Goal: Information Seeking & Learning: Learn about a topic

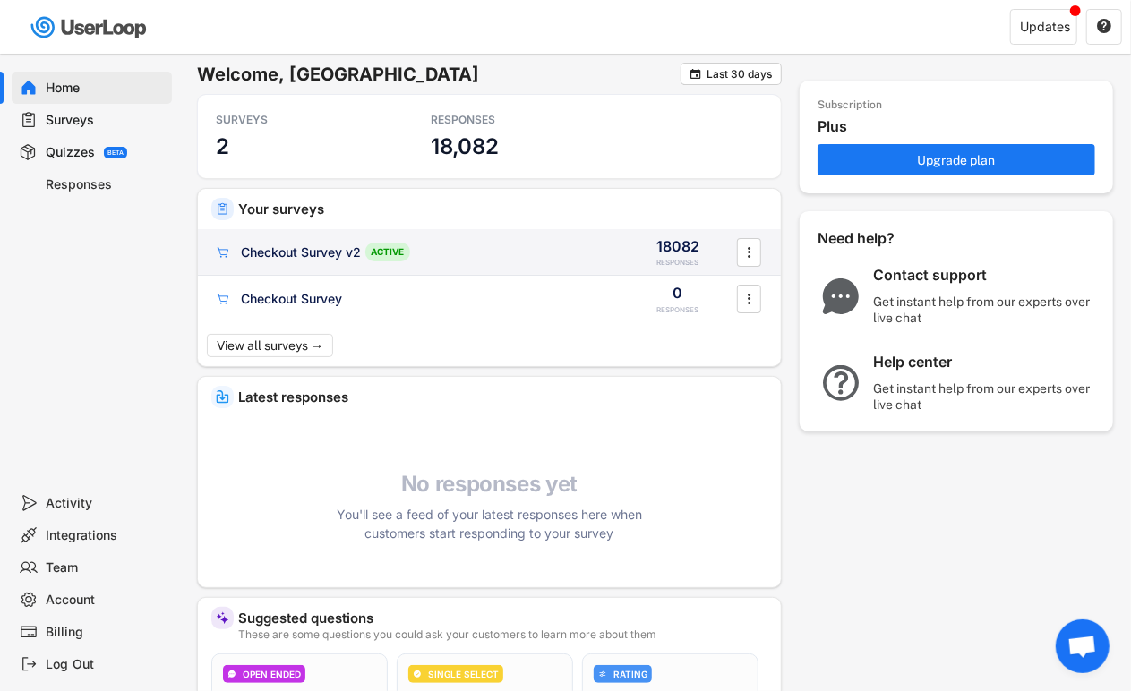
click at [302, 248] on div "Checkout Survey v2" at bounding box center [301, 253] width 120 height 18
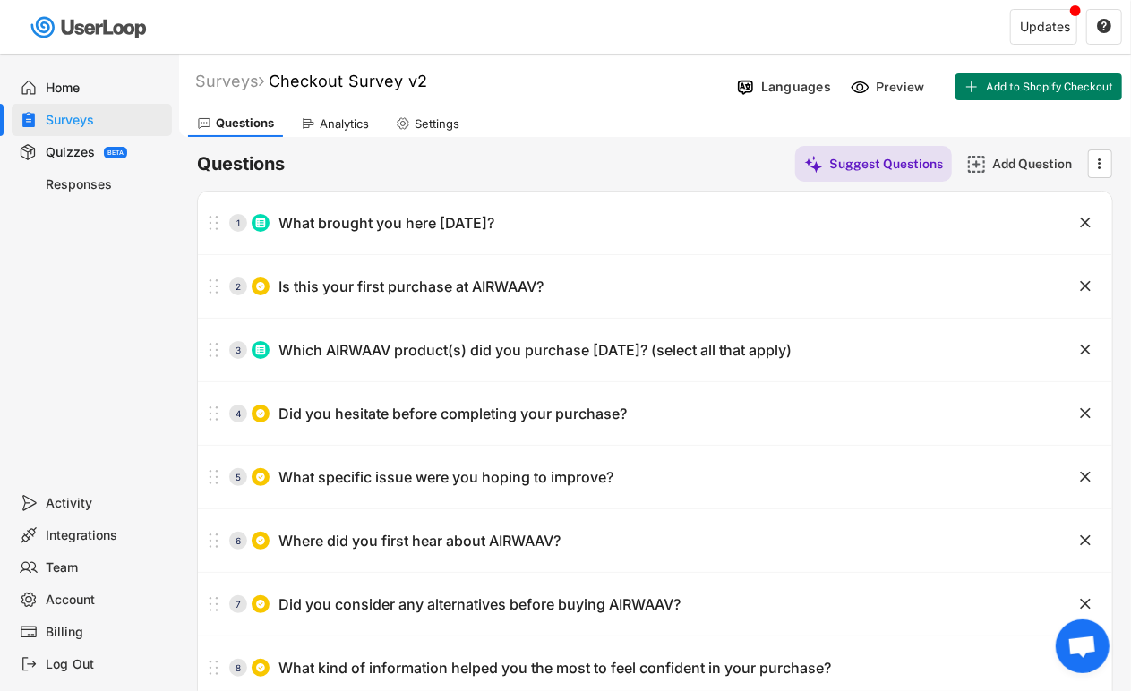
click at [84, 155] on div "Quizzes" at bounding box center [70, 152] width 49 height 17
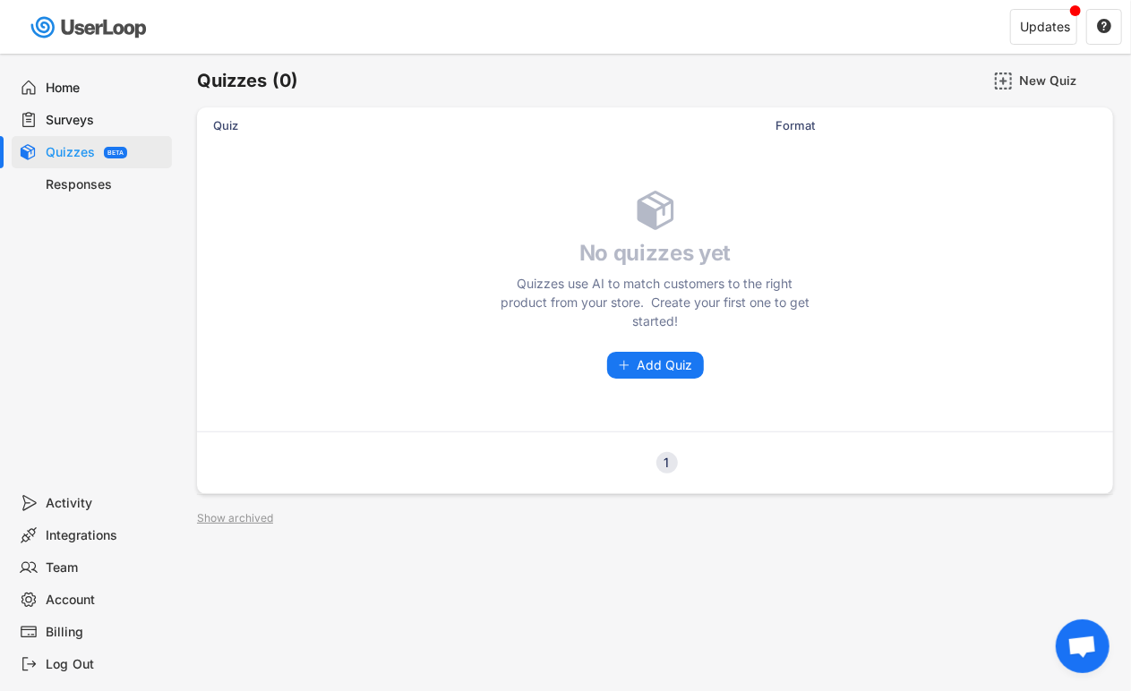
click at [88, 183] on div "Responses" at bounding box center [106, 184] width 118 height 17
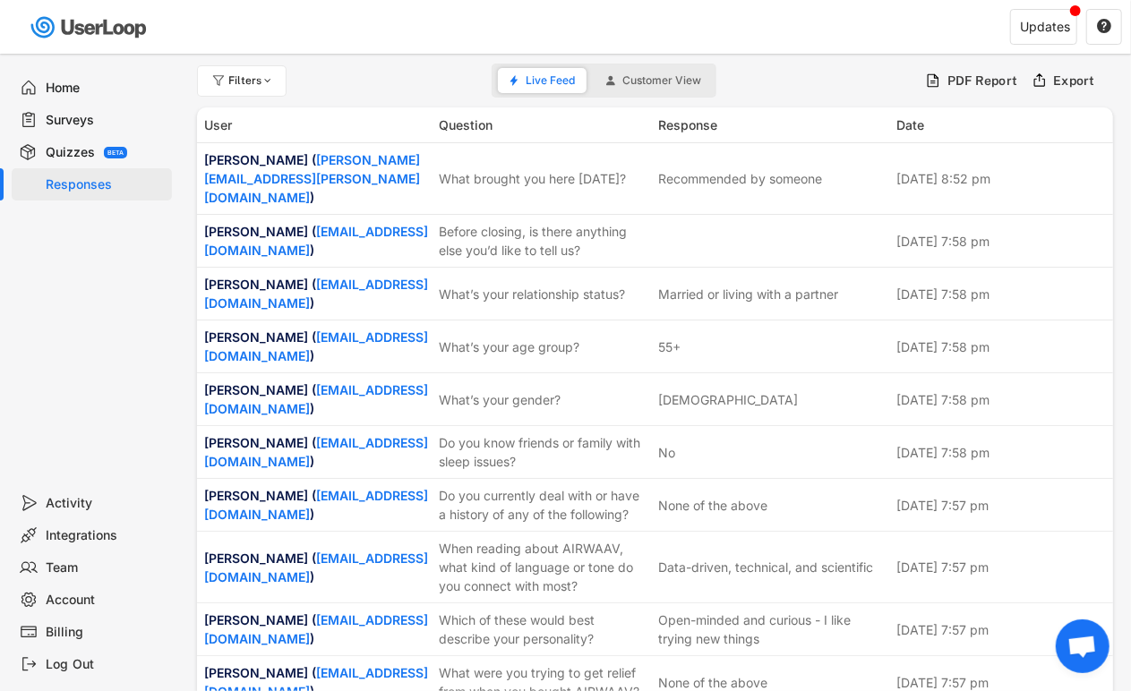
click at [99, 116] on div "Surveys" at bounding box center [106, 120] width 118 height 17
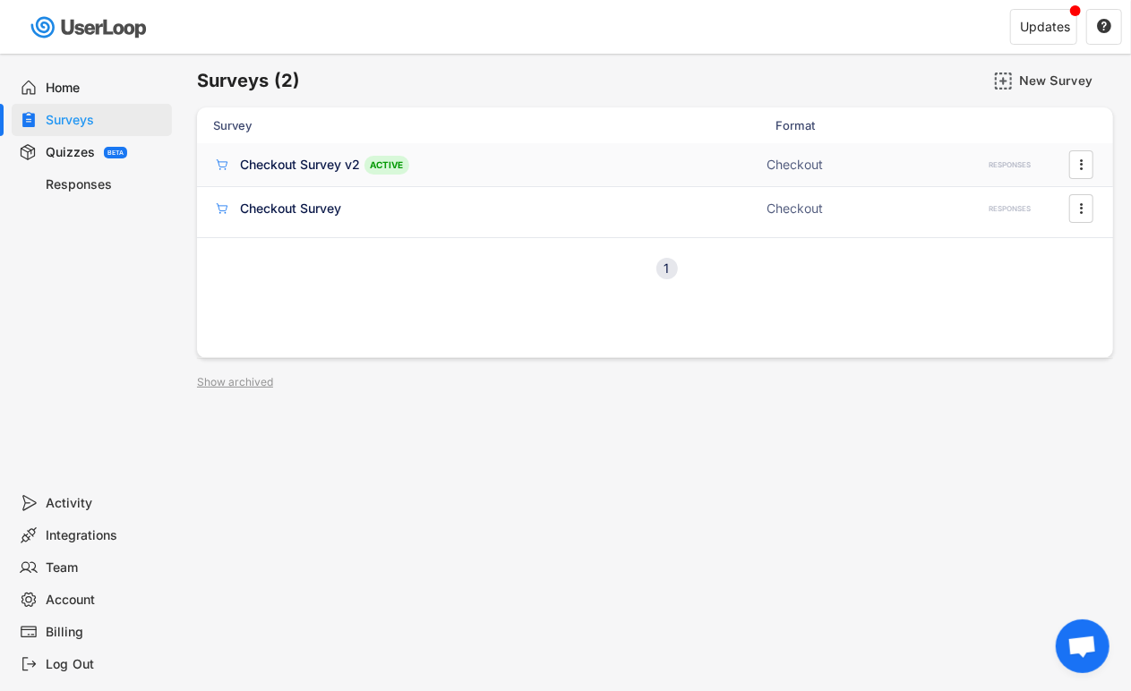
click at [276, 162] on div "Checkout Survey v2" at bounding box center [300, 165] width 120 height 18
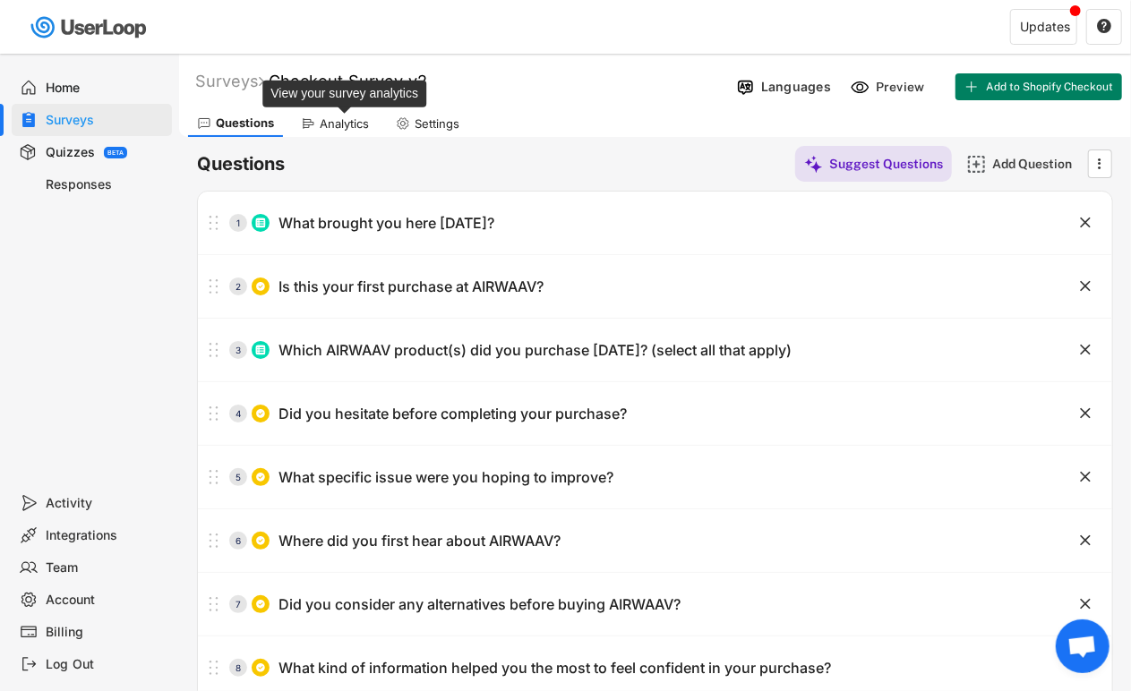
click at [356, 116] on div "Analytics" at bounding box center [344, 123] width 49 height 15
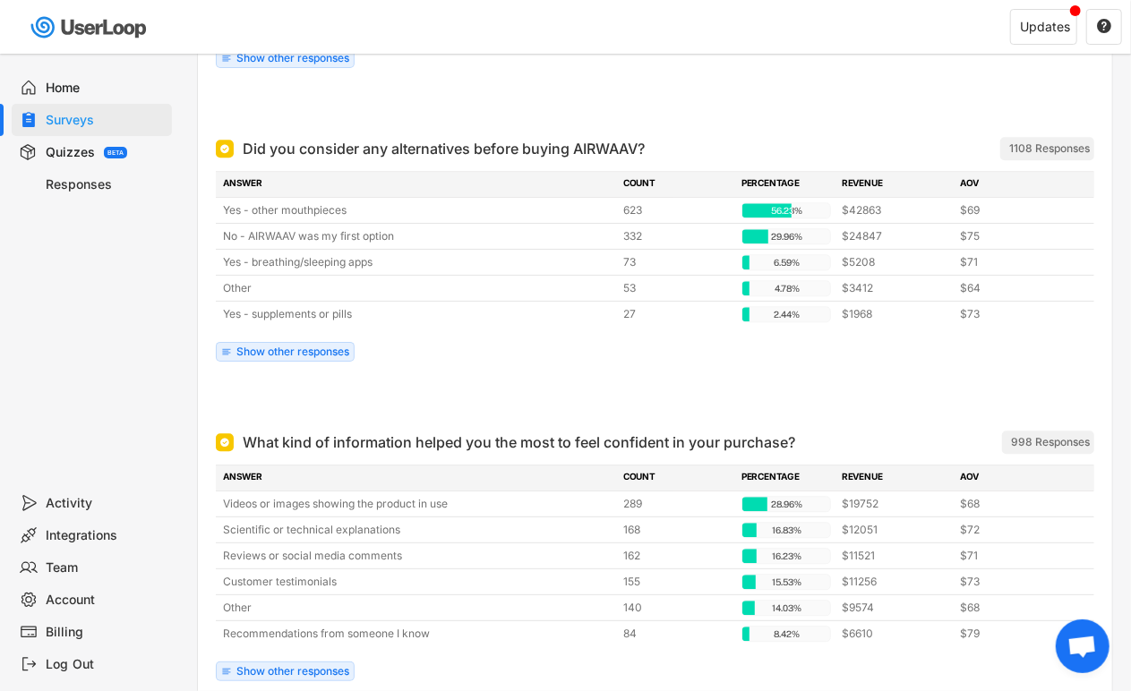
scroll to position [1885, 0]
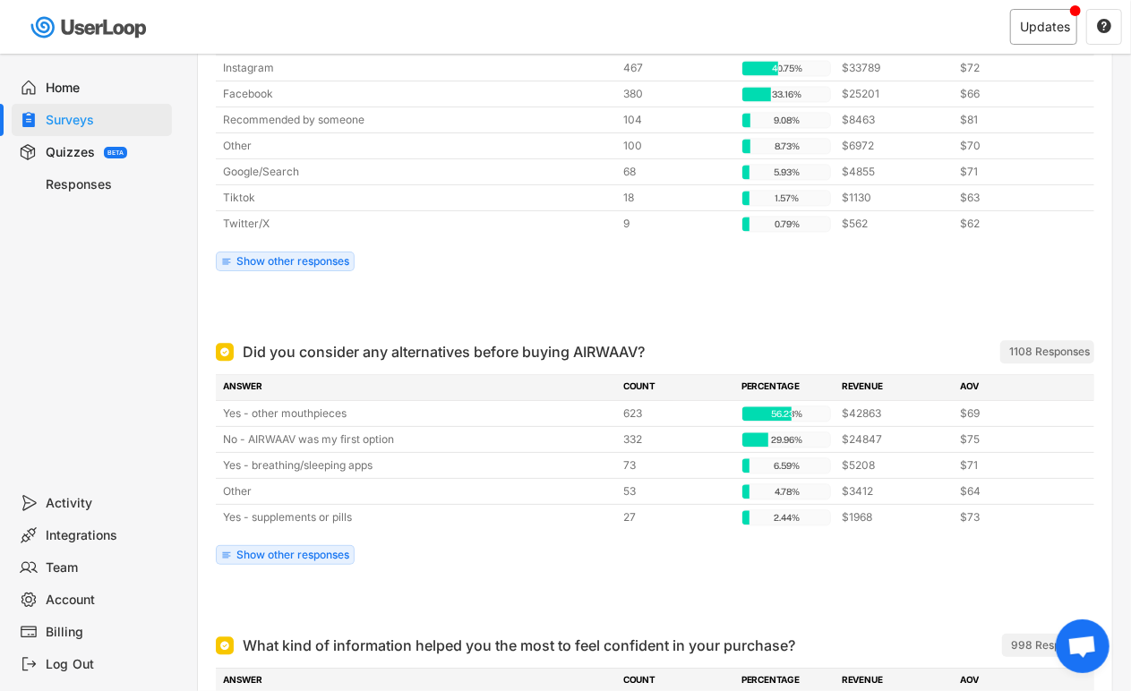
click at [1036, 21] on div "Updates" at bounding box center [1045, 27] width 50 height 13
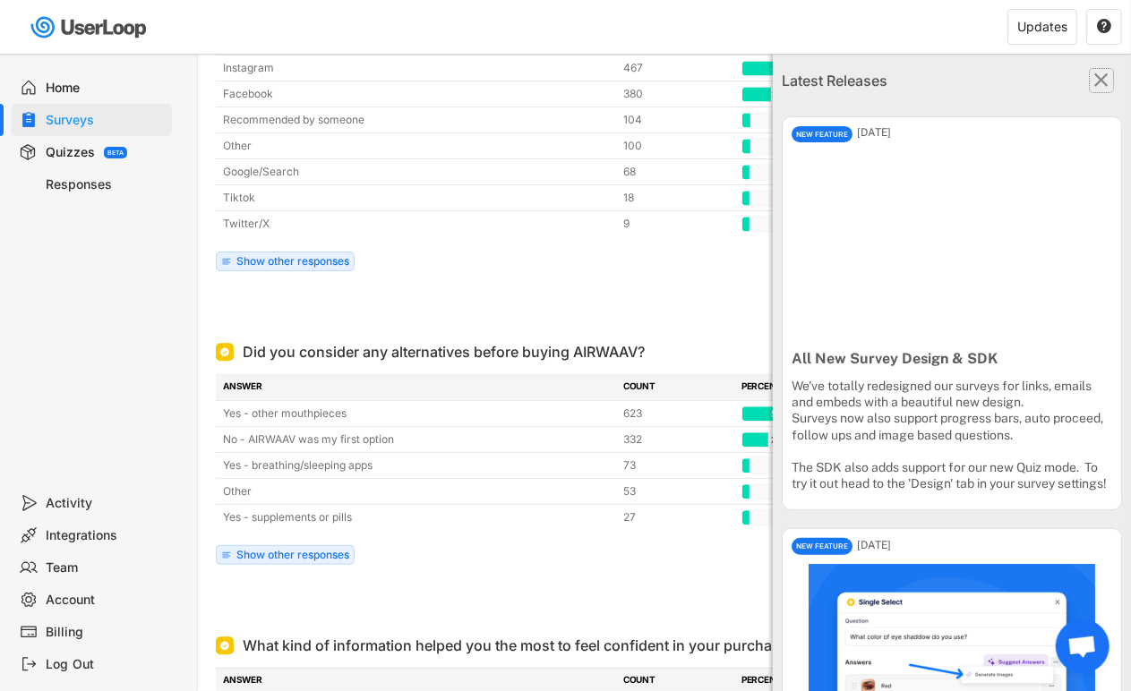
click at [1095, 75] on text "" at bounding box center [1102, 79] width 14 height 23
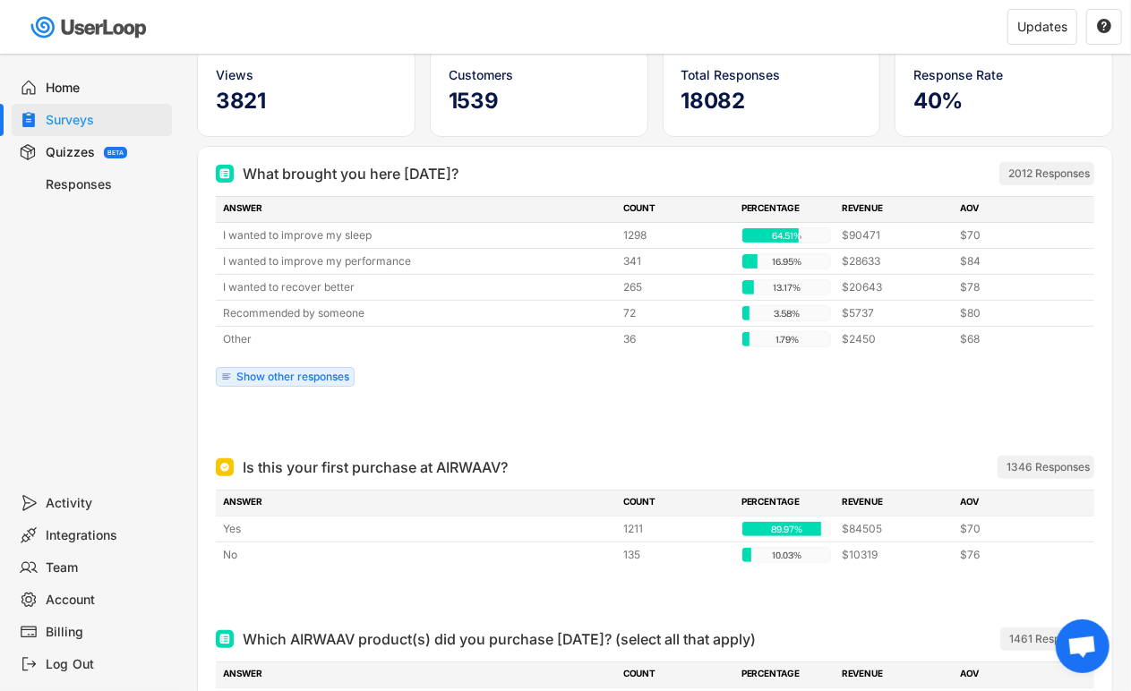
scroll to position [0, 0]
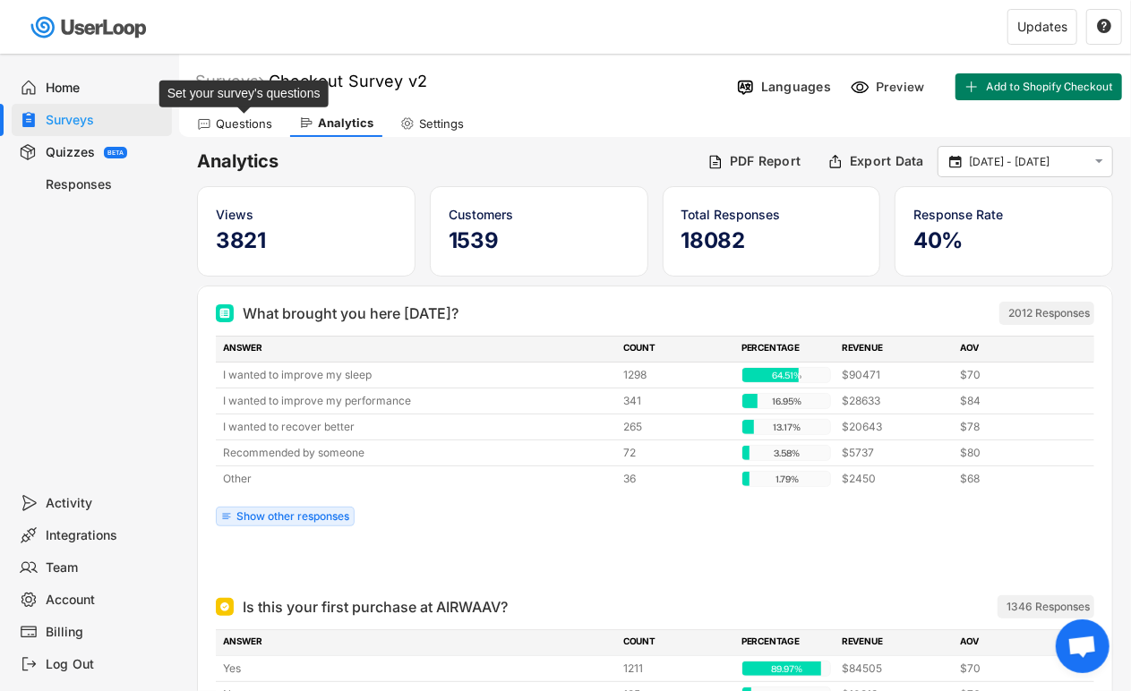
click at [255, 119] on div "Questions" at bounding box center [244, 123] width 56 height 15
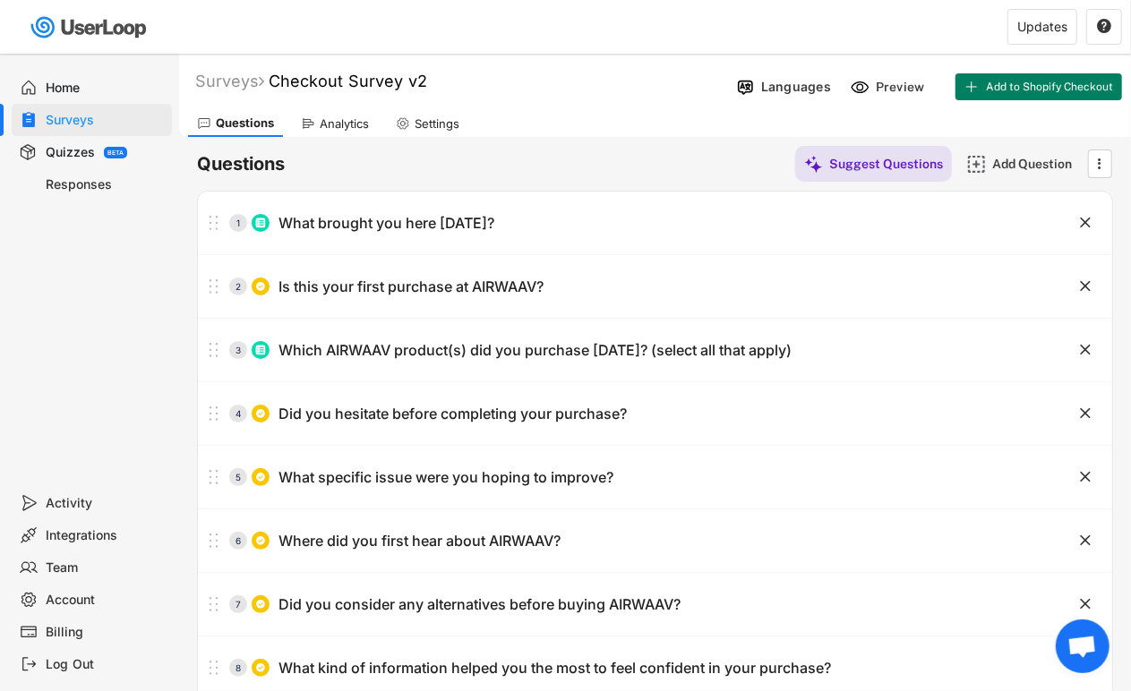
click at [360, 122] on div "Analytics" at bounding box center [344, 123] width 49 height 15
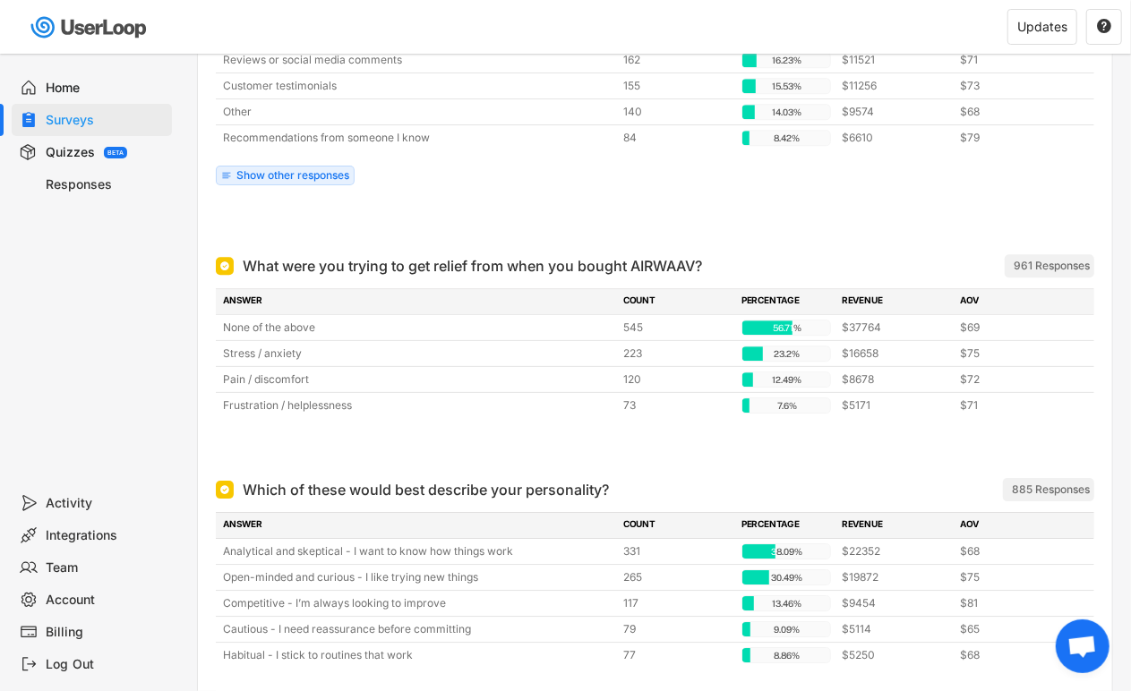
scroll to position [2586, 0]
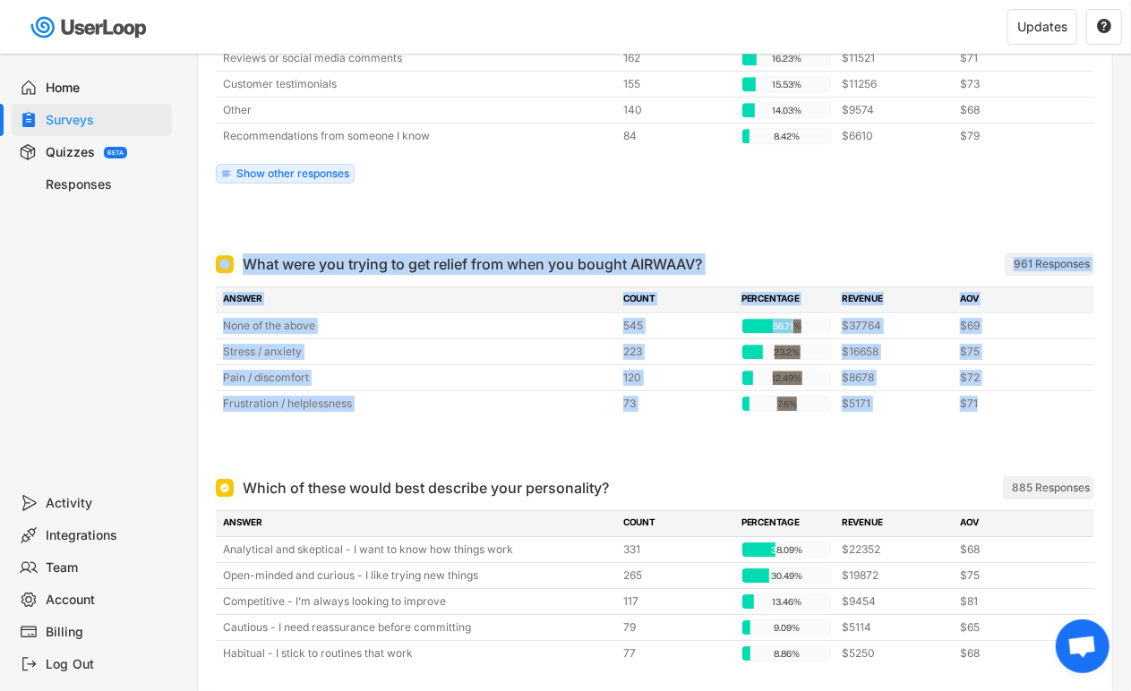
drag, startPoint x: 190, startPoint y: 251, endPoint x: 1097, endPoint y: 418, distance: 922.5
click at [1097, 418] on div "Analytics PDF Report Export Data  [DATE] - [DATE]  Views 3821 Customers 1539 …" at bounding box center [655, 389] width 952 height 5677
copy div "What were you trying to get relief from when you bought AIRWAAV? ARCHIVED 961 R…"
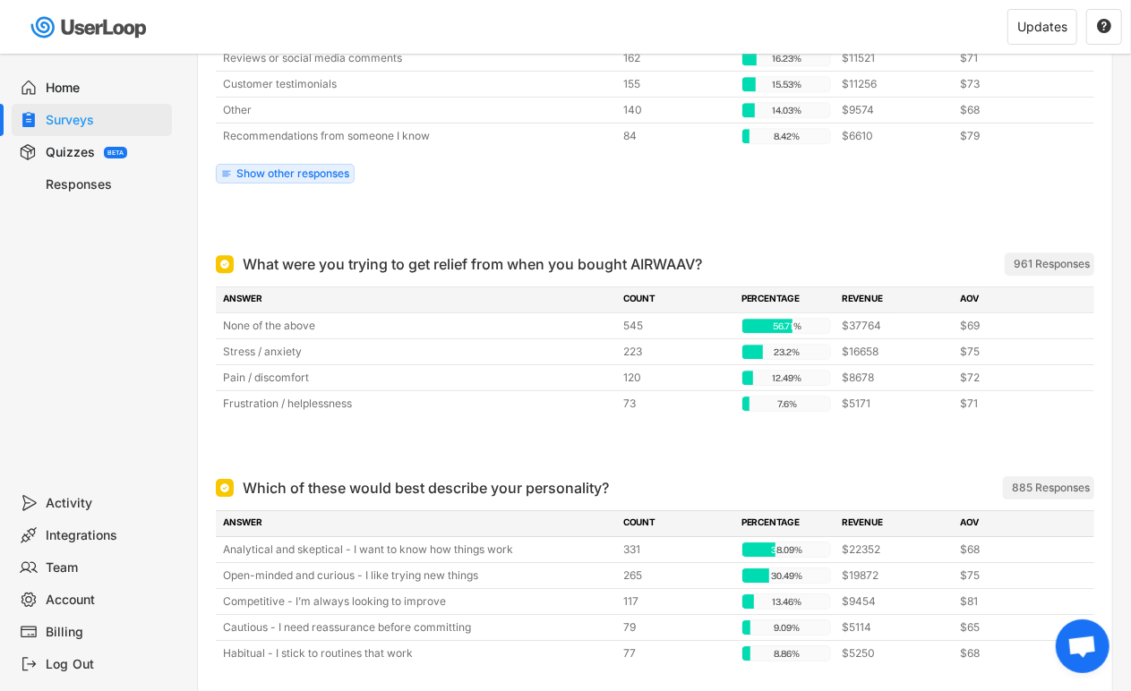
click at [532, 461] on div at bounding box center [655, 443] width 879 height 36
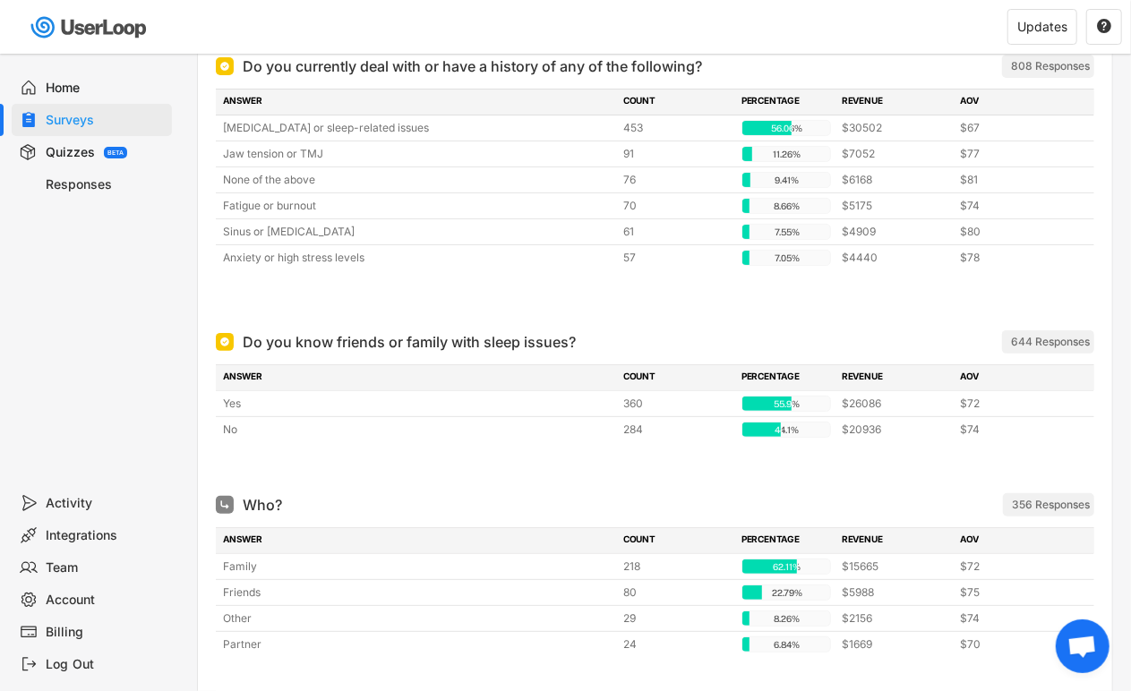
scroll to position [3682, 0]
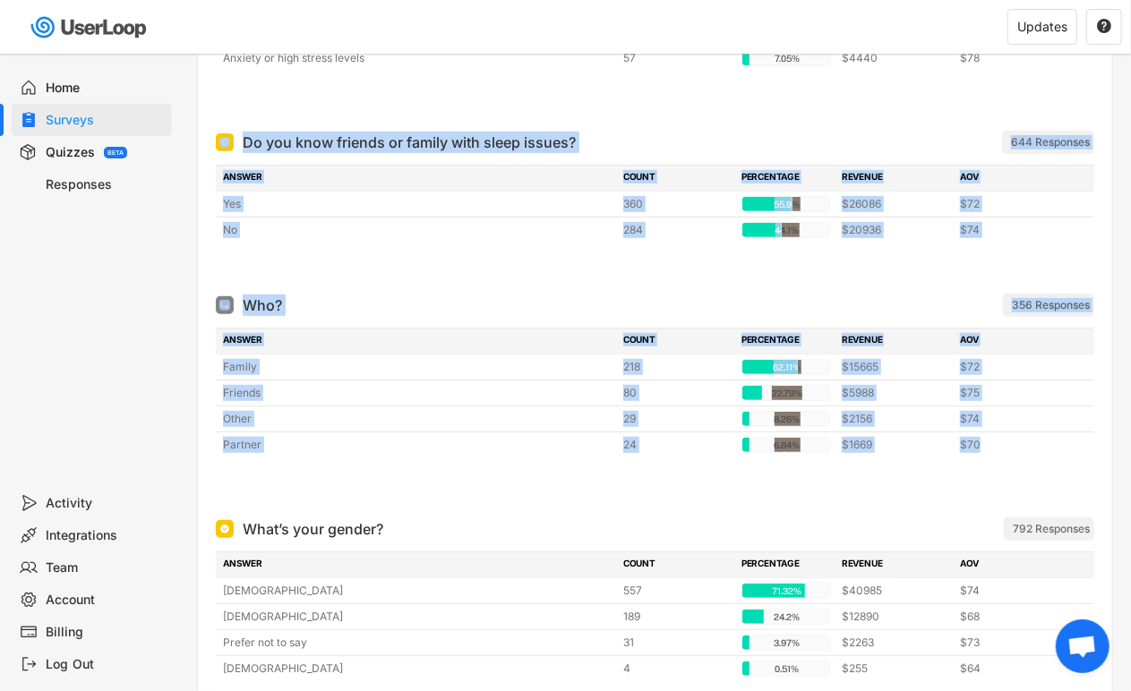
drag, startPoint x: 208, startPoint y: 146, endPoint x: 1043, endPoint y: 470, distance: 896.2
click at [1043, 470] on div "Do you know friends or family with sleep issues? ARCHIVED 644 Responses ANSWER …" at bounding box center [655, 309] width 914 height 387
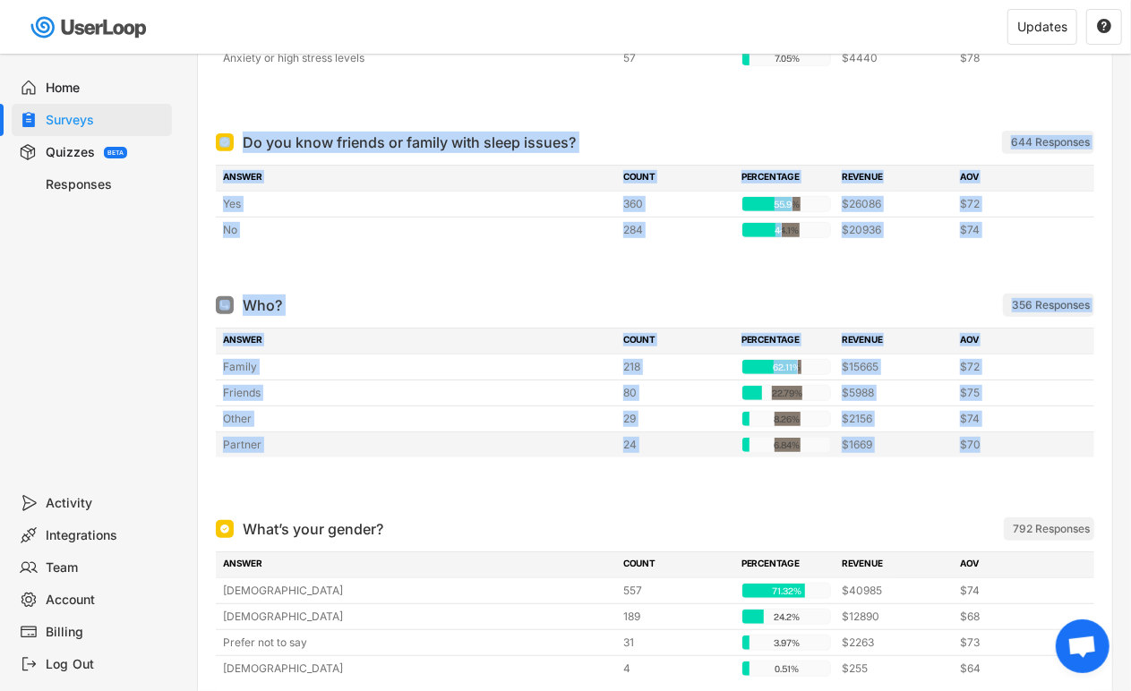
copy div "Do you know friends or family with sleep issues? ARCHIVED 644 Responses ANSWER …"
